Goal: Transaction & Acquisition: Purchase product/service

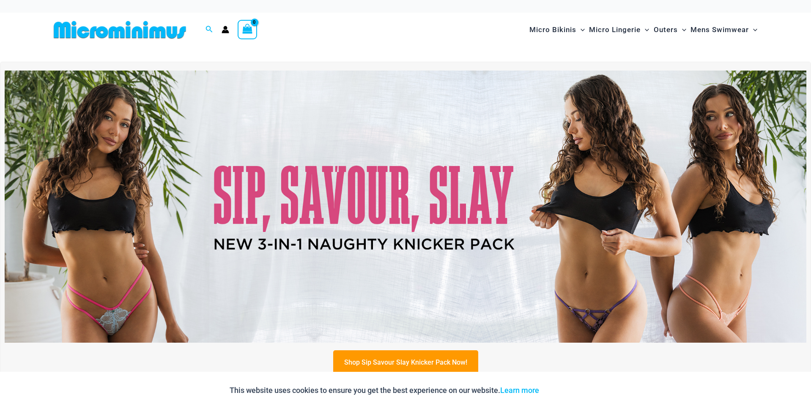
click at [422, 187] on img at bounding box center [406, 207] width 802 height 272
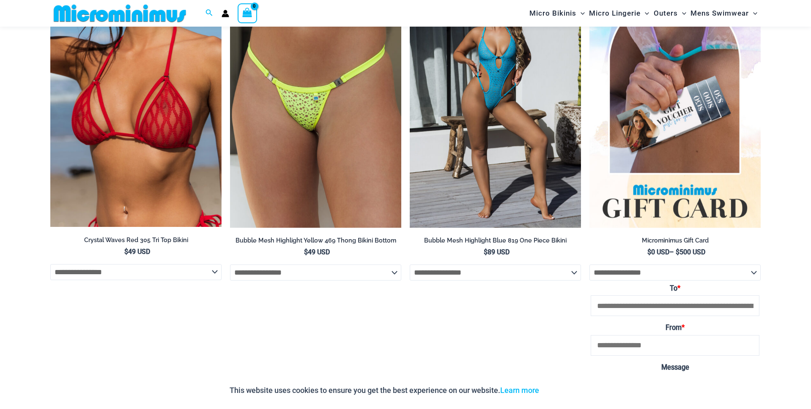
scroll to position [1563, 0]
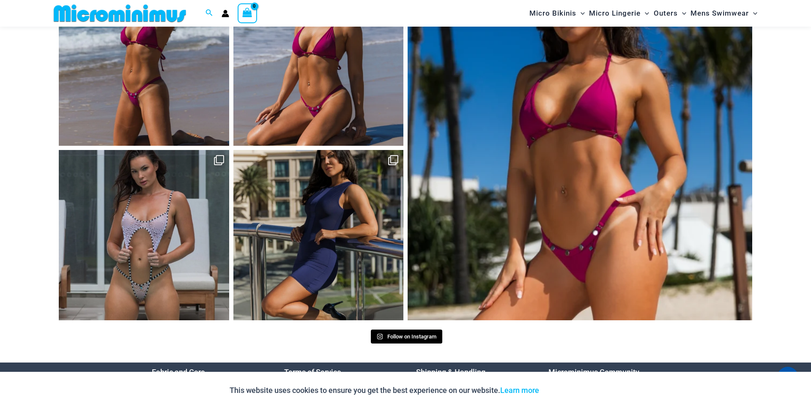
scroll to position [628, 0]
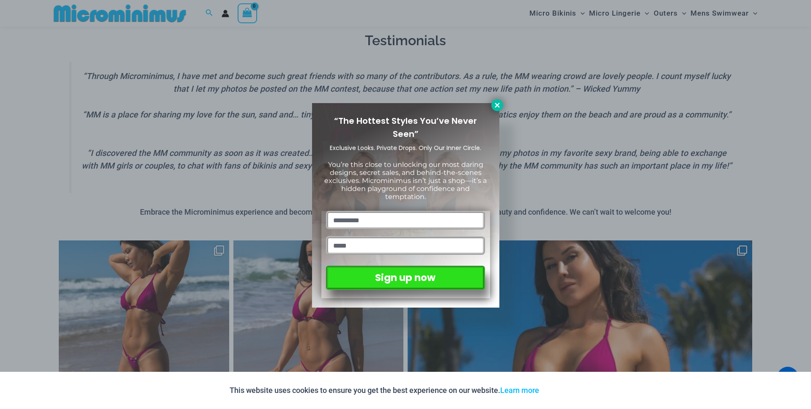
click at [495, 105] on icon at bounding box center [497, 105] width 8 height 8
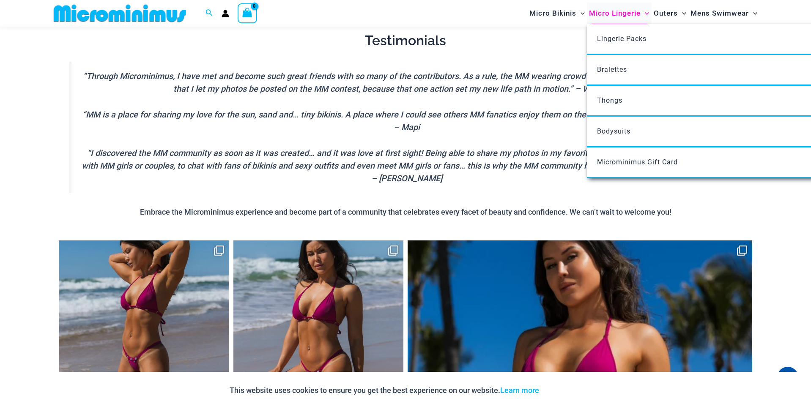
click at [617, 11] on span "Micro Lingerie" at bounding box center [615, 14] width 52 height 22
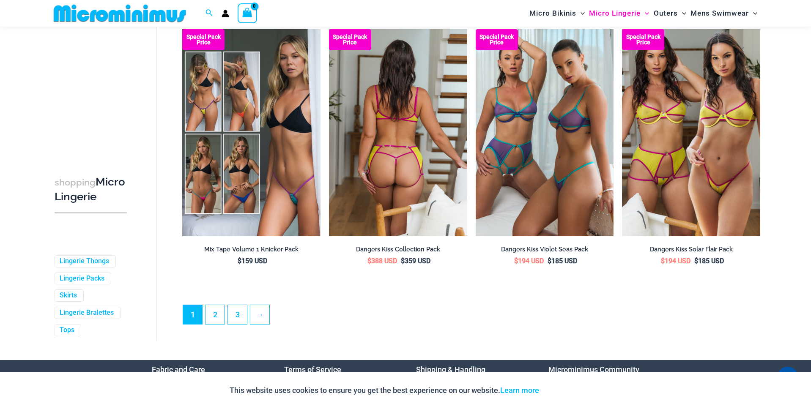
scroll to position [2114, 0]
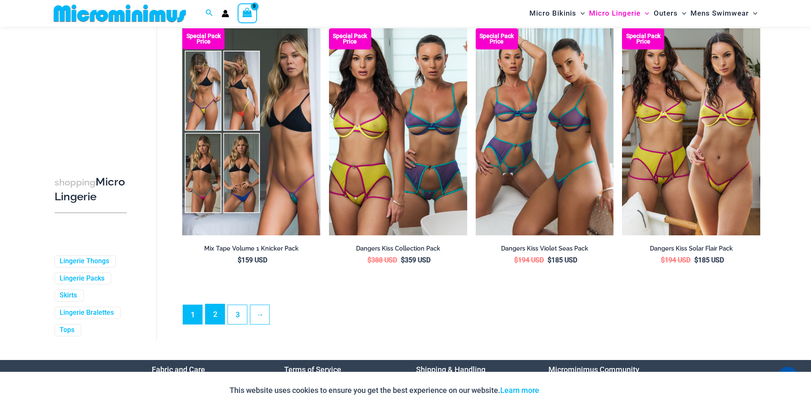
click at [219, 321] on link "2" at bounding box center [214, 314] width 19 height 20
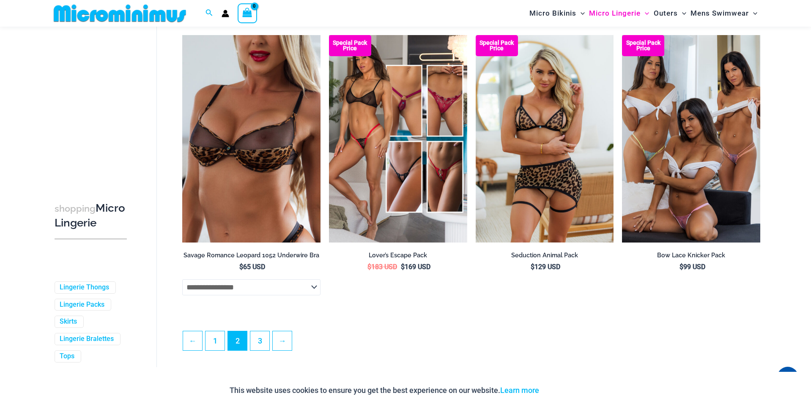
scroll to position [2084, 0]
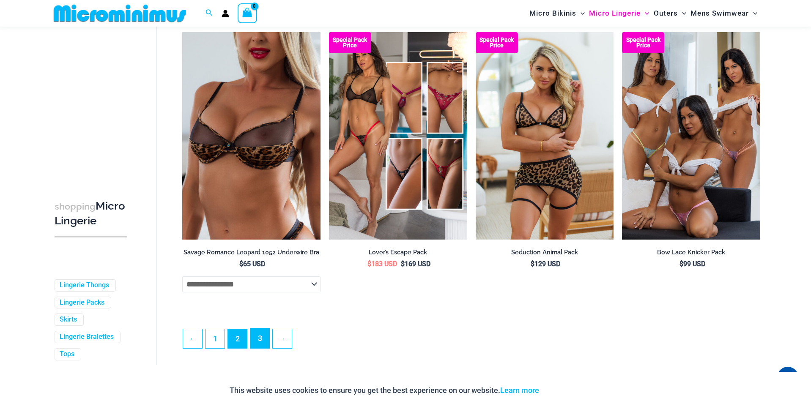
click at [254, 348] on link "3" at bounding box center [259, 338] width 19 height 20
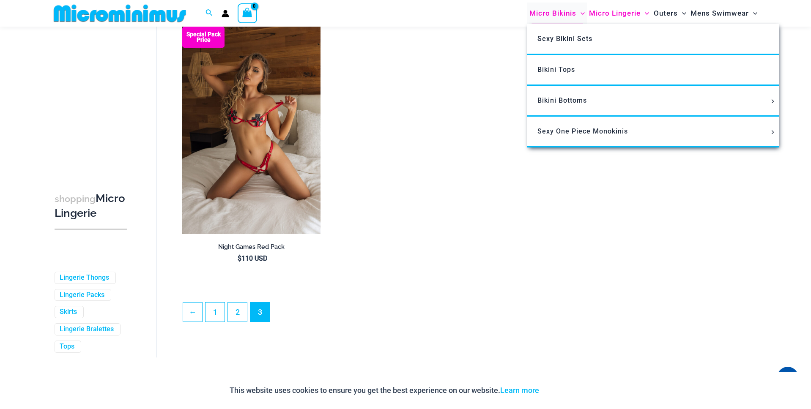
scroll to position [68, 0]
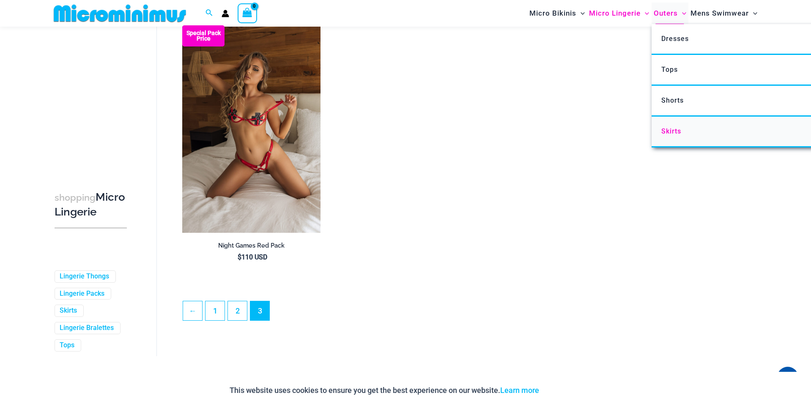
click at [674, 133] on span "Skirts" at bounding box center [671, 131] width 20 height 8
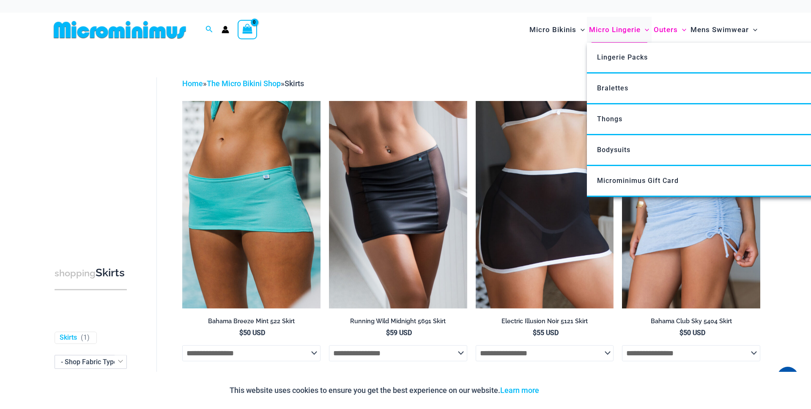
click at [628, 27] on span "Micro Lingerie" at bounding box center [615, 30] width 52 height 22
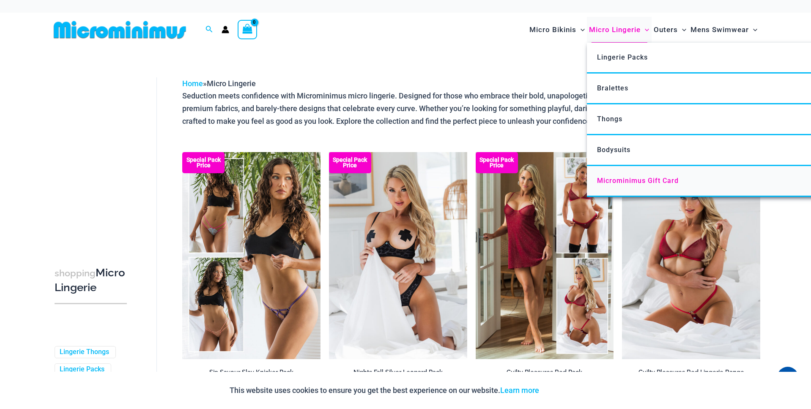
click at [618, 183] on span "Microminimus Gift Card" at bounding box center [638, 181] width 82 height 8
